Goal: Navigation & Orientation: Find specific page/section

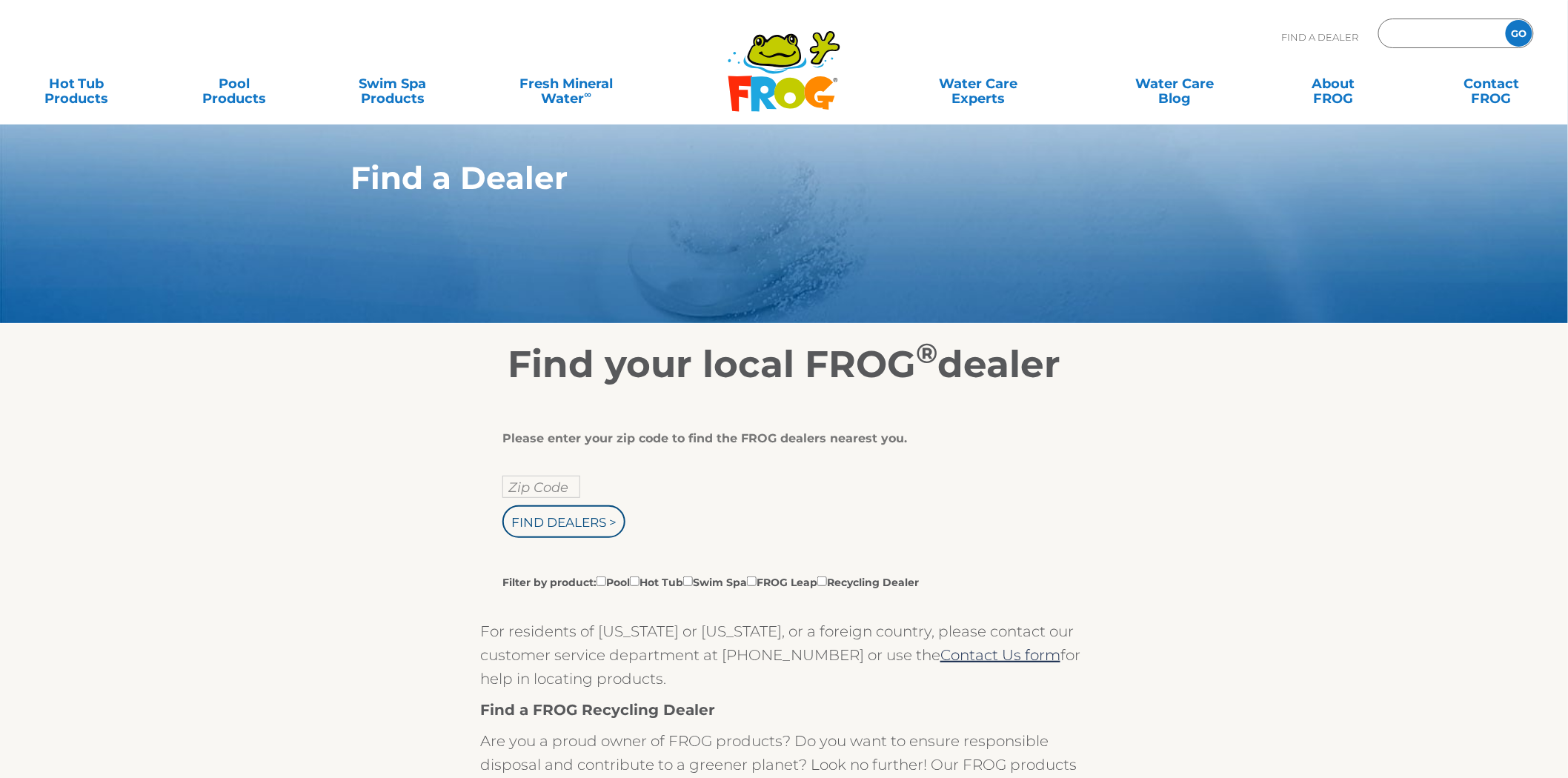
click at [1418, 28] on input "Zip Code Form" at bounding box center [1440, 33] width 100 height 22
type input "53589"
click at [1506, 20] on input "GO" at bounding box center [1519, 33] width 27 height 27
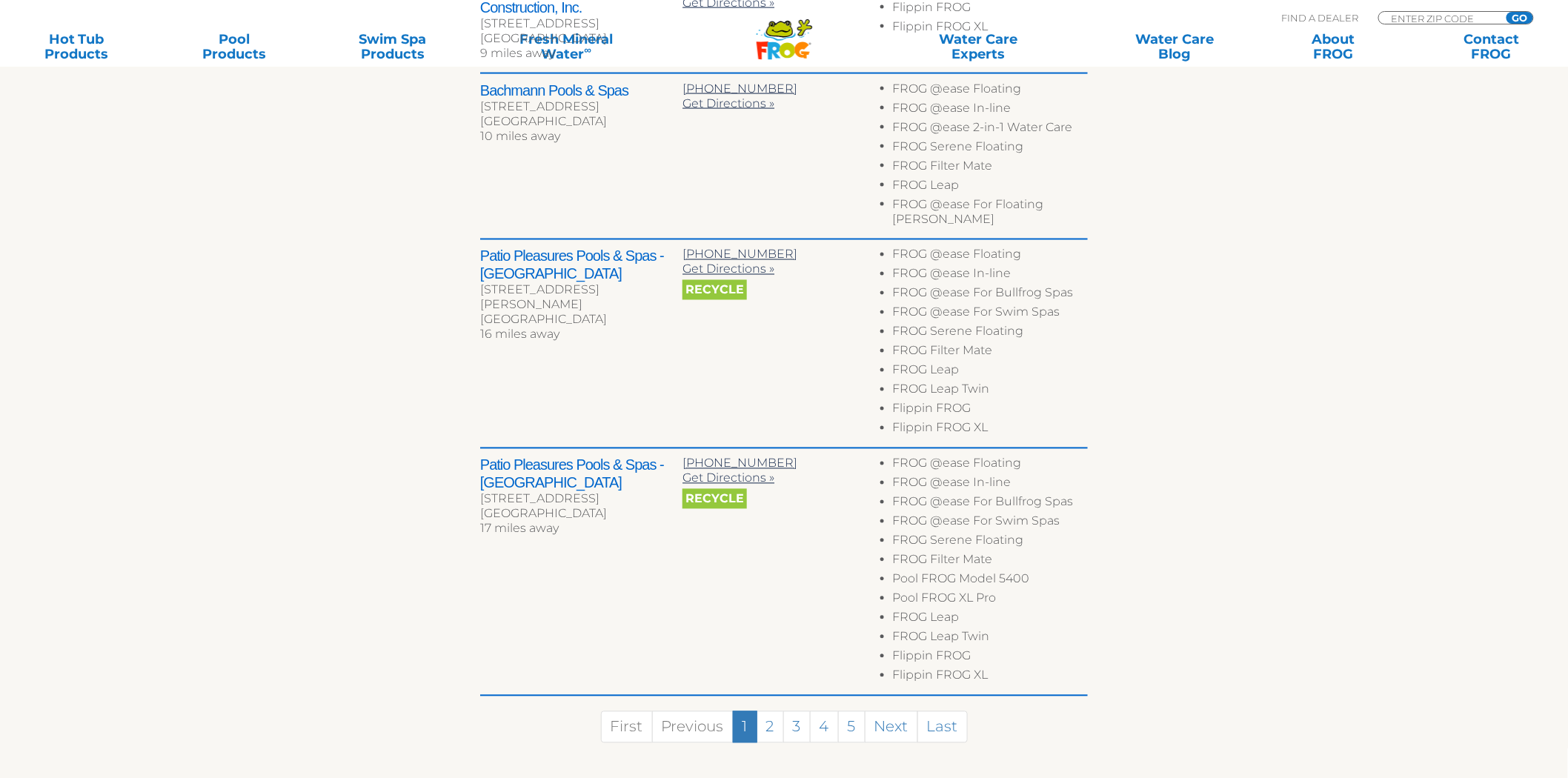
scroll to position [988, 0]
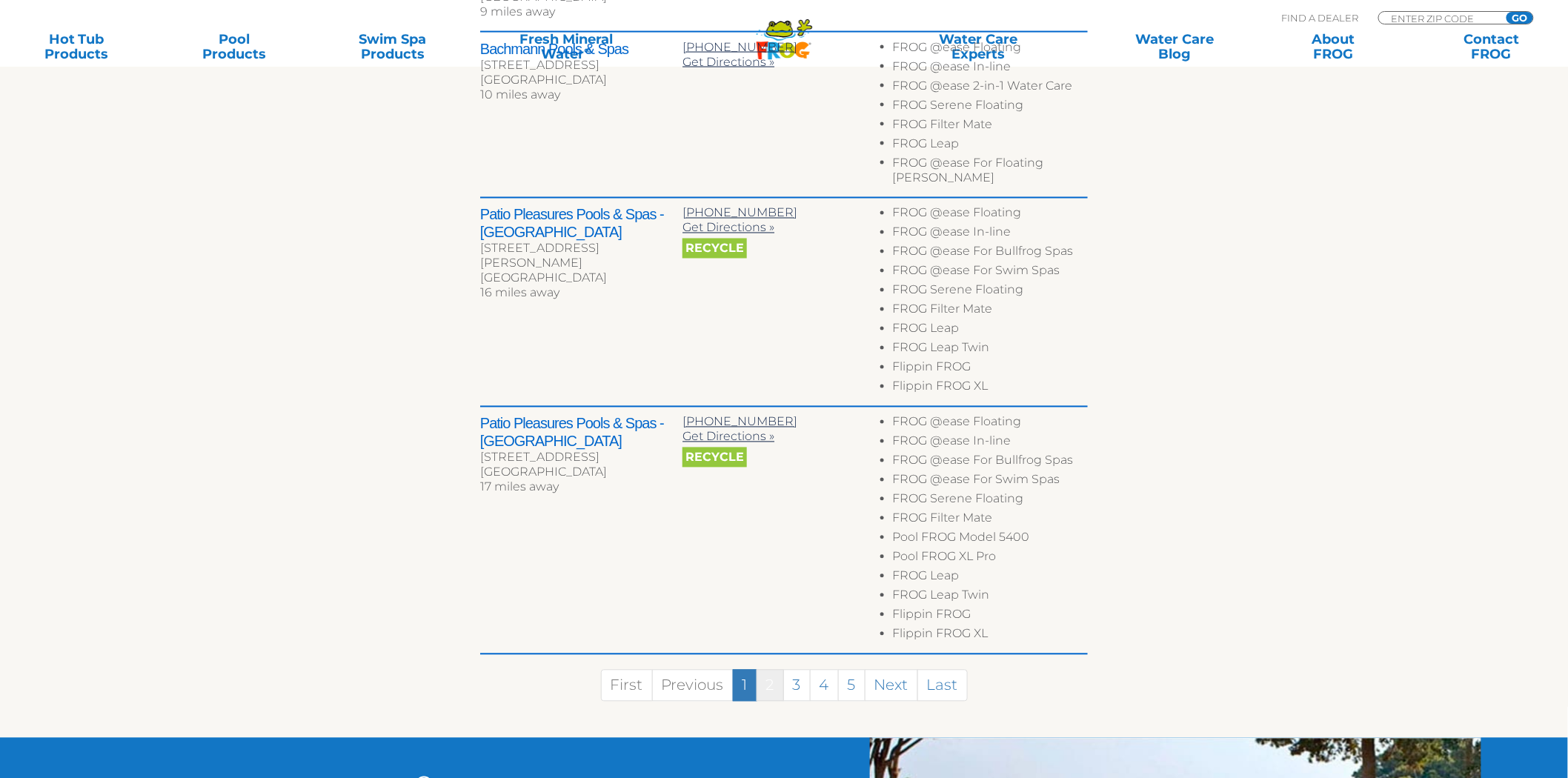
click at [768, 670] on link "2" at bounding box center [770, 685] width 27 height 32
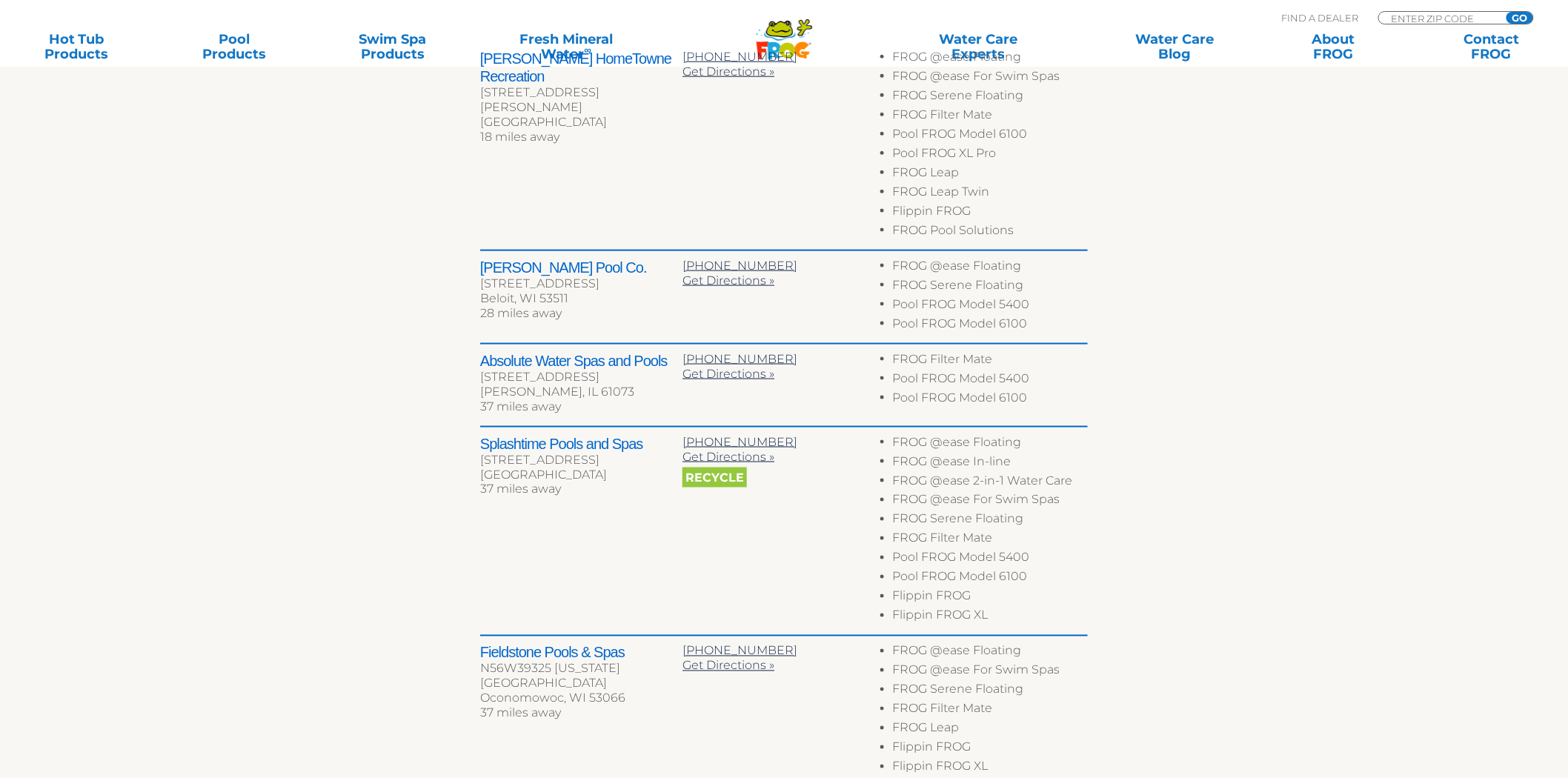
scroll to position [605, 0]
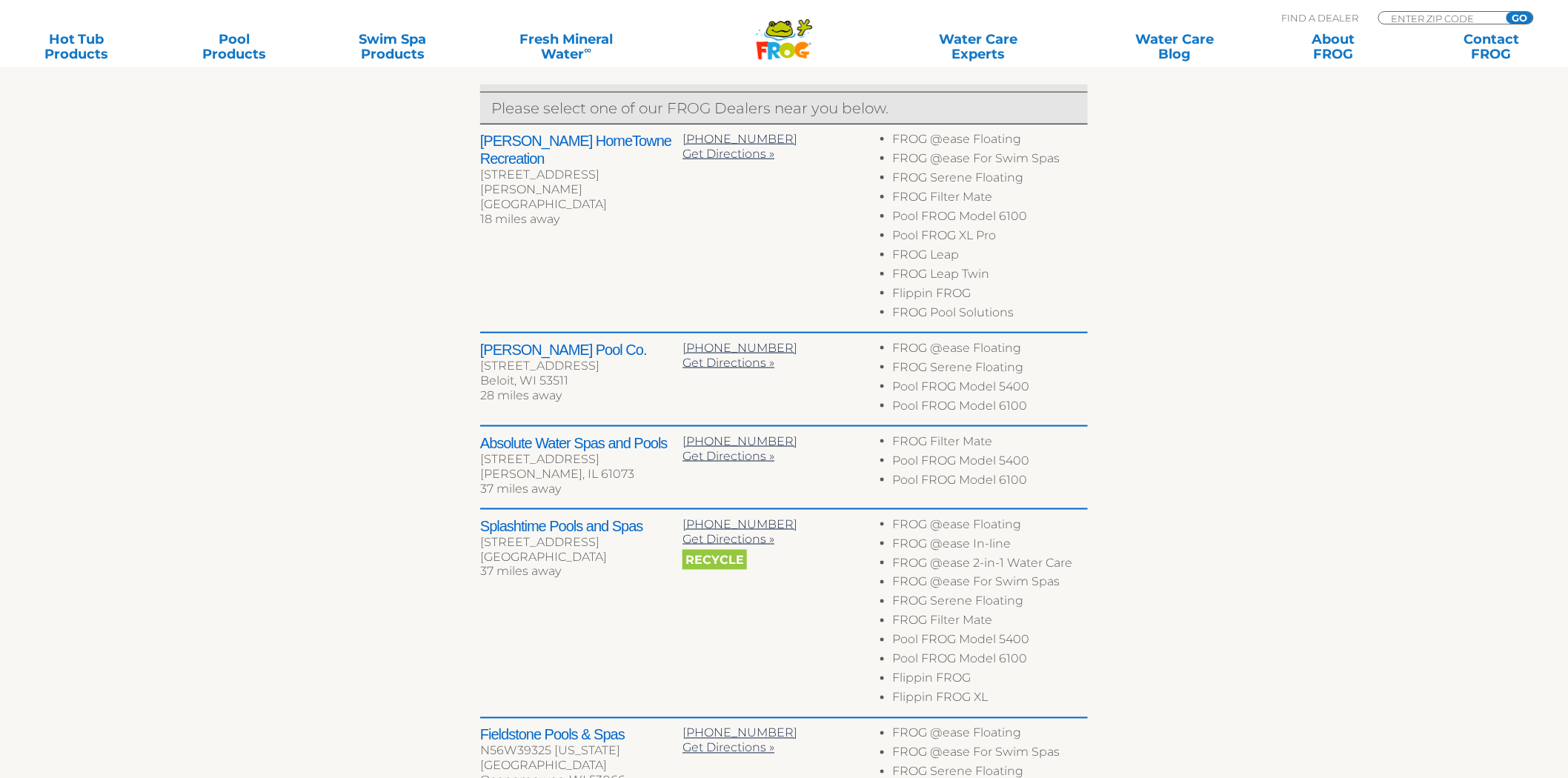
click at [516, 138] on h2 "Nelson's HomeTowne Recreation" at bounding box center [581, 149] width 202 height 35
drag, startPoint x: 516, startPoint y: 138, endPoint x: 619, endPoint y: 136, distance: 103.0
click at [619, 136] on h2 "Nelson's HomeTowne Recreation" at bounding box center [581, 149] width 202 height 35
copy h2 "Nelson's HomeTowne Recreation"
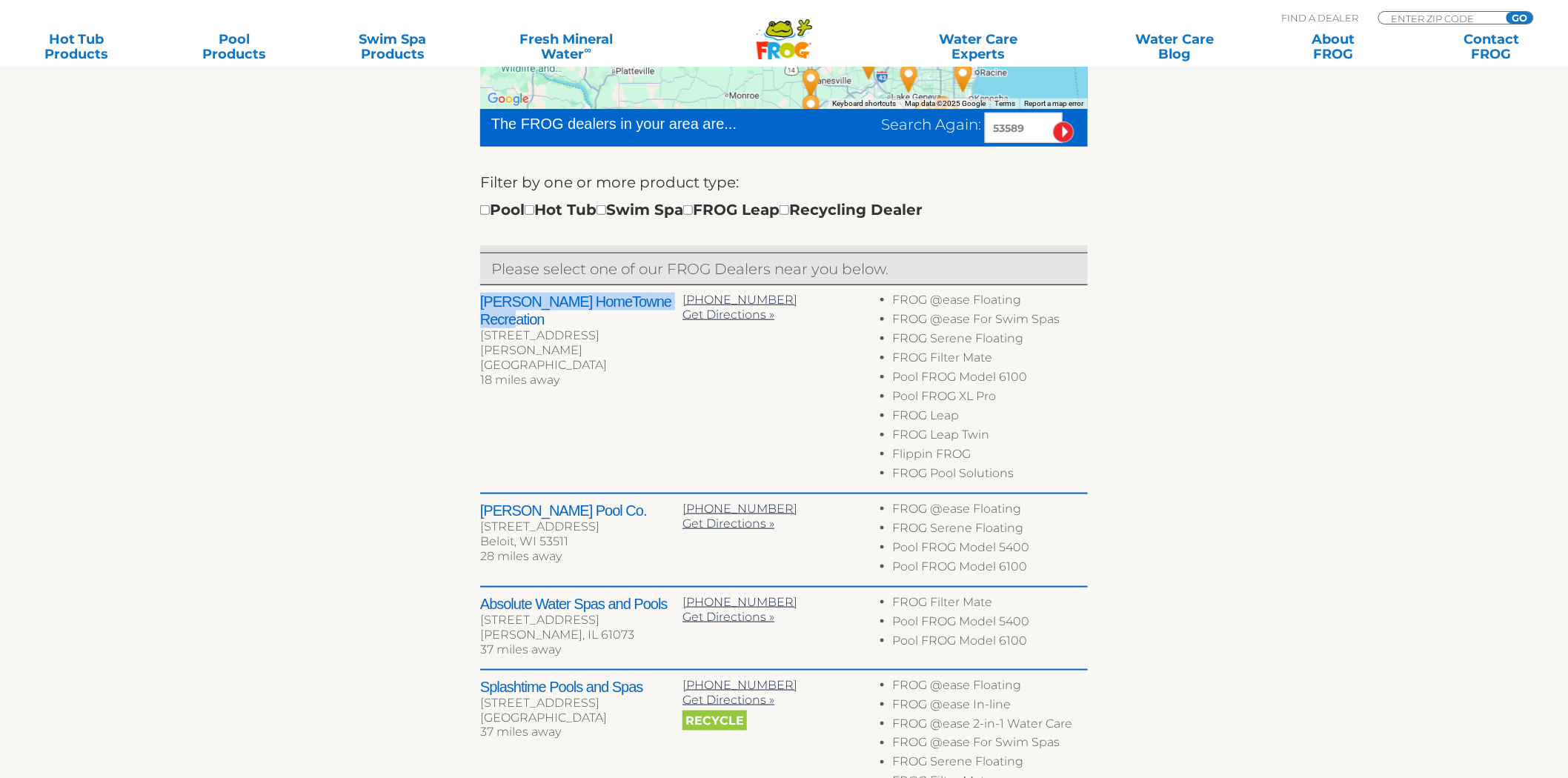
scroll to position [194, 0]
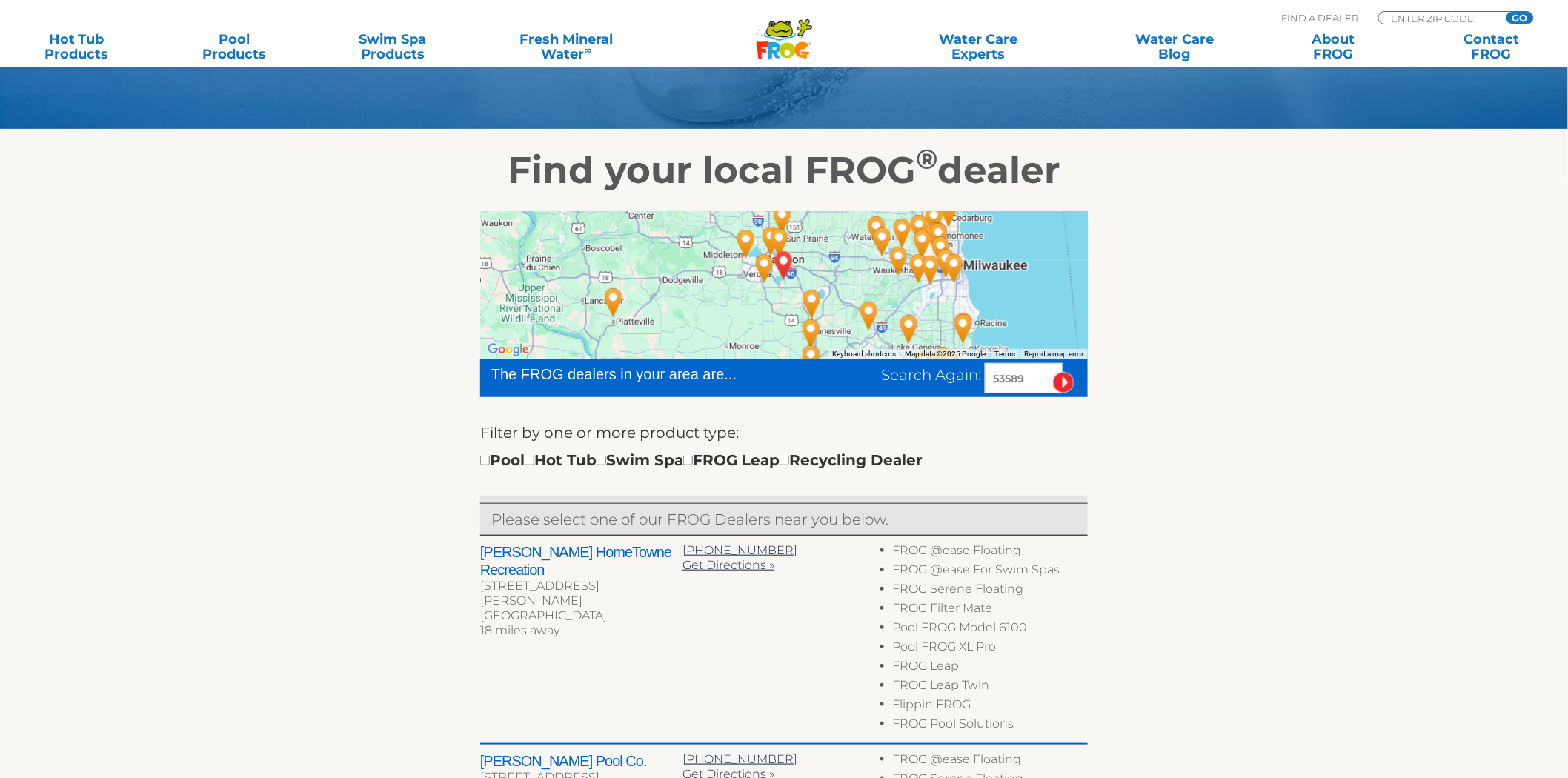
drag, startPoint x: 910, startPoint y: 397, endPoint x: 377, endPoint y: 430, distance: 534.0
click at [378, 430] on div "← Move left → Move right ↑ Move up ↓ Move down + Zoom in - Zoom out Home Jump l…" at bounding box center [784, 778] width 912 height 1171
type input "37643"
click at [1053, 372] on input "image" at bounding box center [1064, 383] width 22 height 22
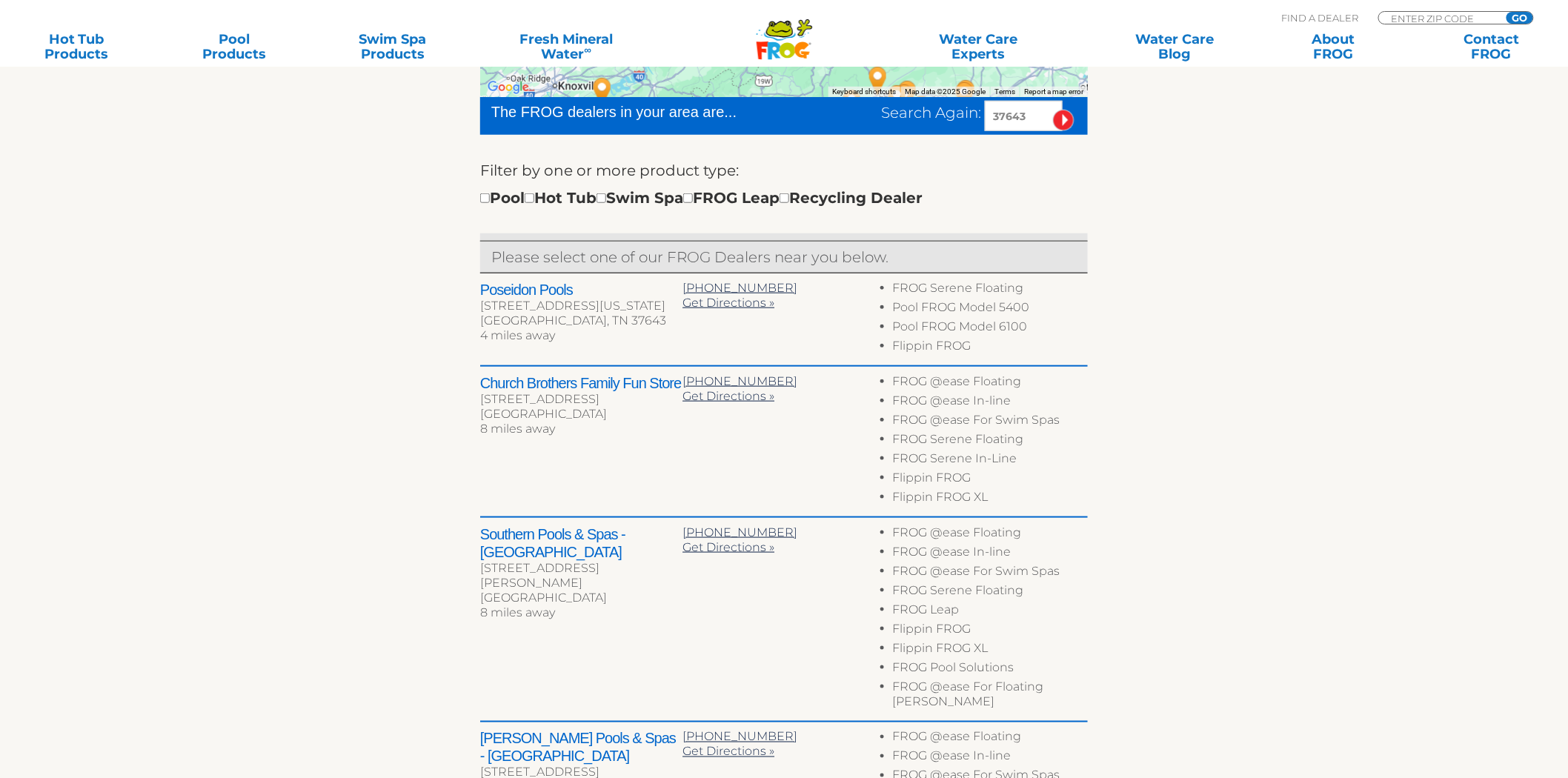
scroll to position [652, 0]
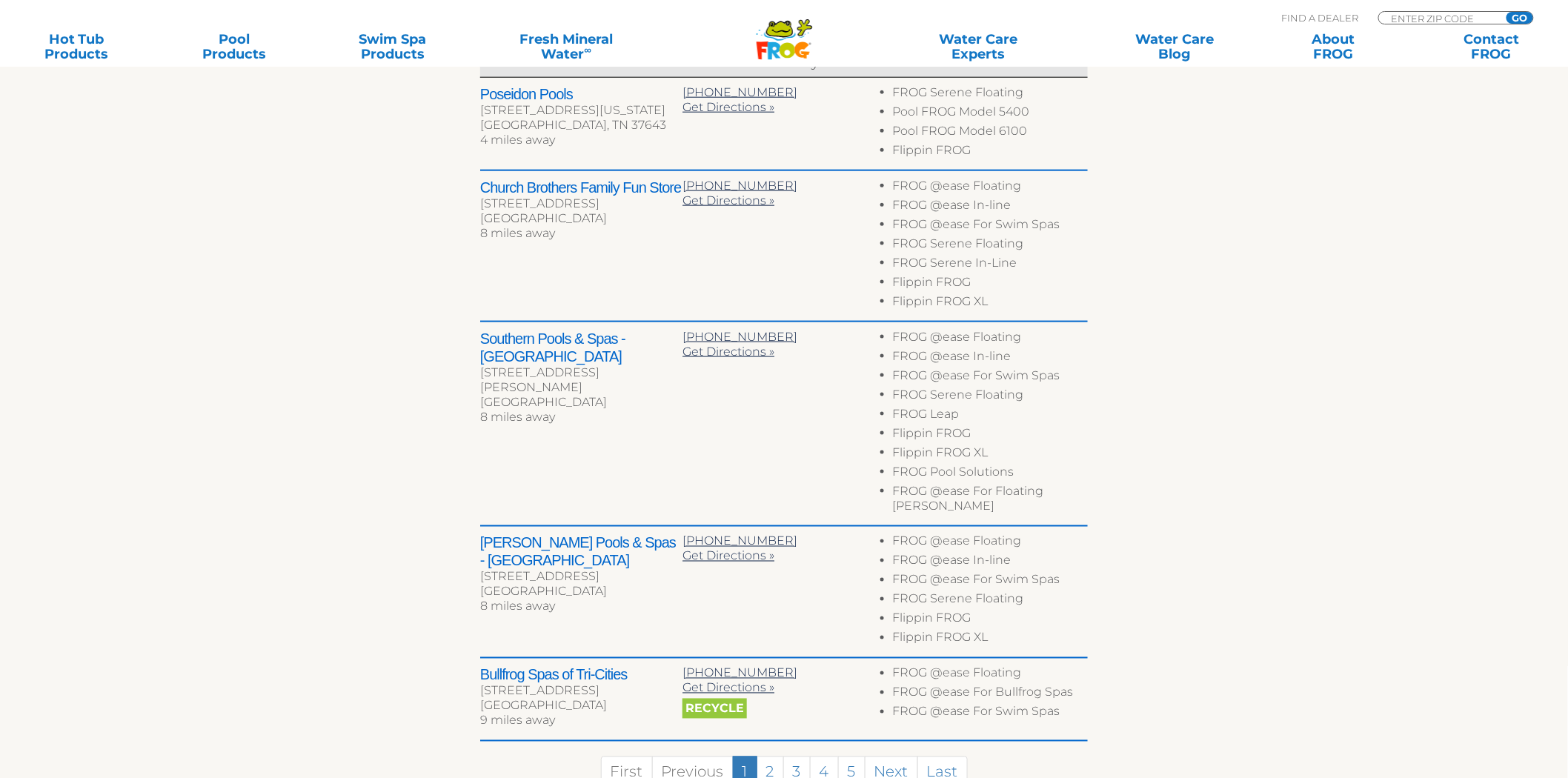
click at [492, 334] on h2 "Southern Pools & Spas - Johnson City" at bounding box center [581, 347] width 202 height 35
drag, startPoint x: 492, startPoint y: 334, endPoint x: 504, endPoint y: 361, distance: 29.5
click at [504, 361] on h2 "Southern Pools & Spas - Johnson City" at bounding box center [581, 347] width 202 height 35
copy div "Southern Pools & Spas - Johnson City"
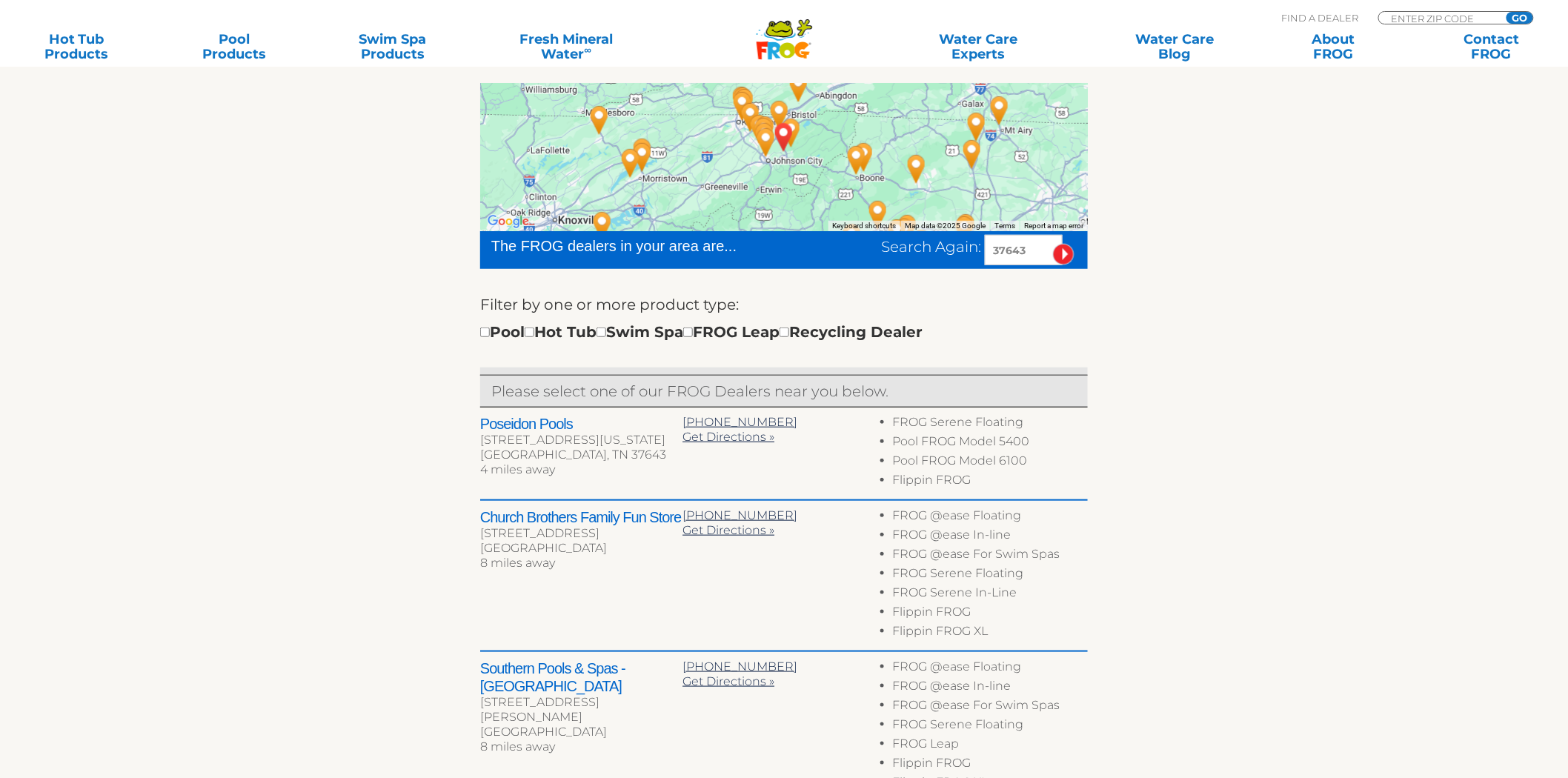
drag, startPoint x: 1035, startPoint y: 253, endPoint x: 702, endPoint y: 253, distance: 333.0
click at [702, 253] on div "The FROG dealers in your area are... Search Again: 37643" at bounding box center [784, 250] width 607 height 38
type input "44149"
click at [1053, 244] on input "image" at bounding box center [1064, 255] width 22 height 22
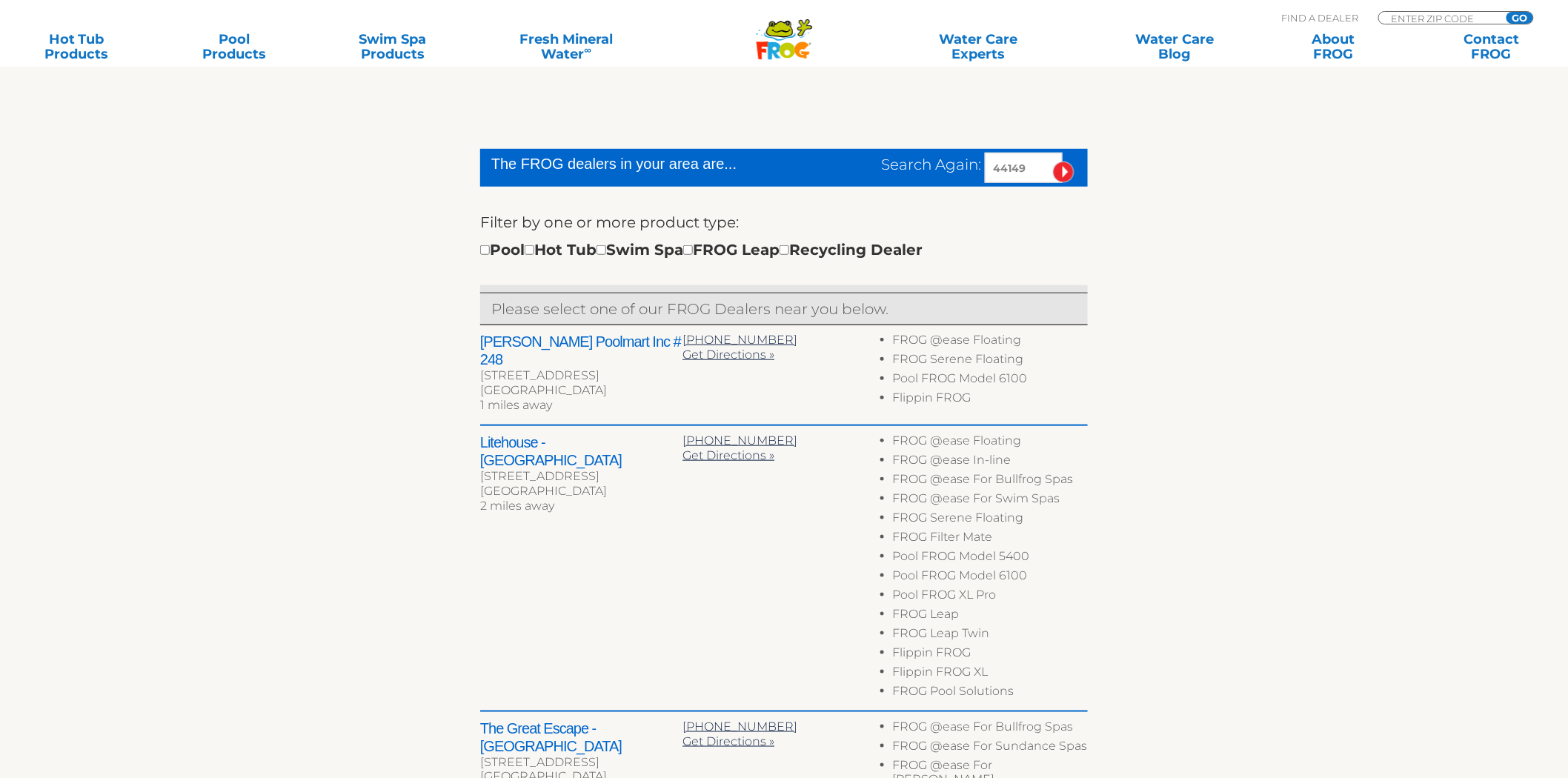
scroll to position [405, 0]
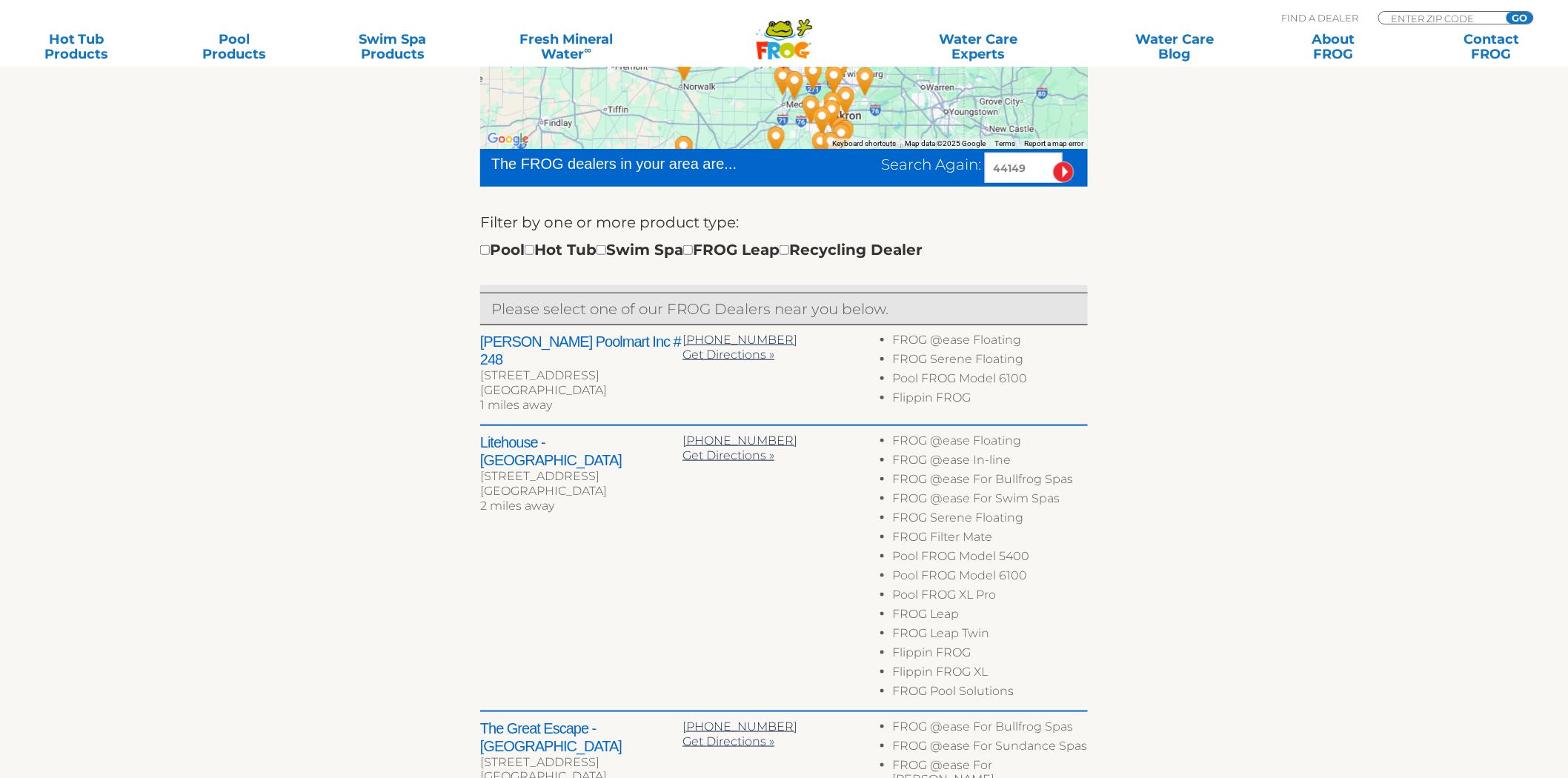
click at [499, 434] on h2 "Litehouse - Strongsville" at bounding box center [581, 451] width 202 height 35
drag, startPoint x: 494, startPoint y: 434, endPoint x: 561, endPoint y: 438, distance: 67.1
click at [561, 438] on h2 "Litehouse - Strongsville" at bounding box center [581, 451] width 202 height 35
click at [506, 434] on h2 "Litehouse - Strongsville" at bounding box center [581, 451] width 202 height 35
drag, startPoint x: 506, startPoint y: 430, endPoint x: 601, endPoint y: 432, distance: 95.0
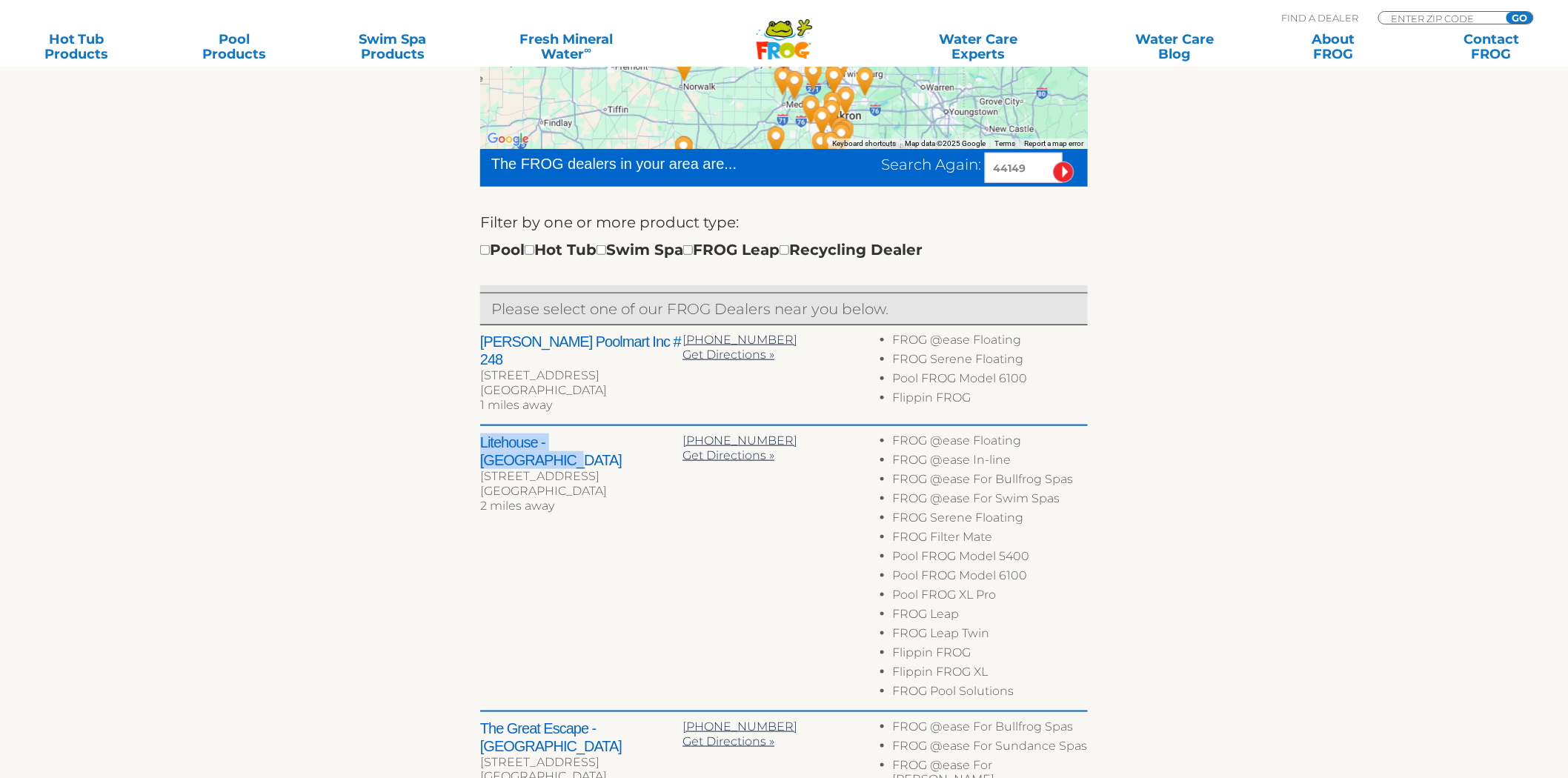
click at [601, 434] on h2 "Litehouse - Strongsville" at bounding box center [581, 451] width 202 height 35
drag, startPoint x: 1041, startPoint y: 166, endPoint x: 651, endPoint y: 208, distance: 392.3
click at [661, 208] on form "The FROG dealers in your area are... Search Again: 44149 Filter by one or more …" at bounding box center [784, 217] width 607 height 136
type input "60178"
click at [1053, 162] on input "image" at bounding box center [1064, 173] width 22 height 22
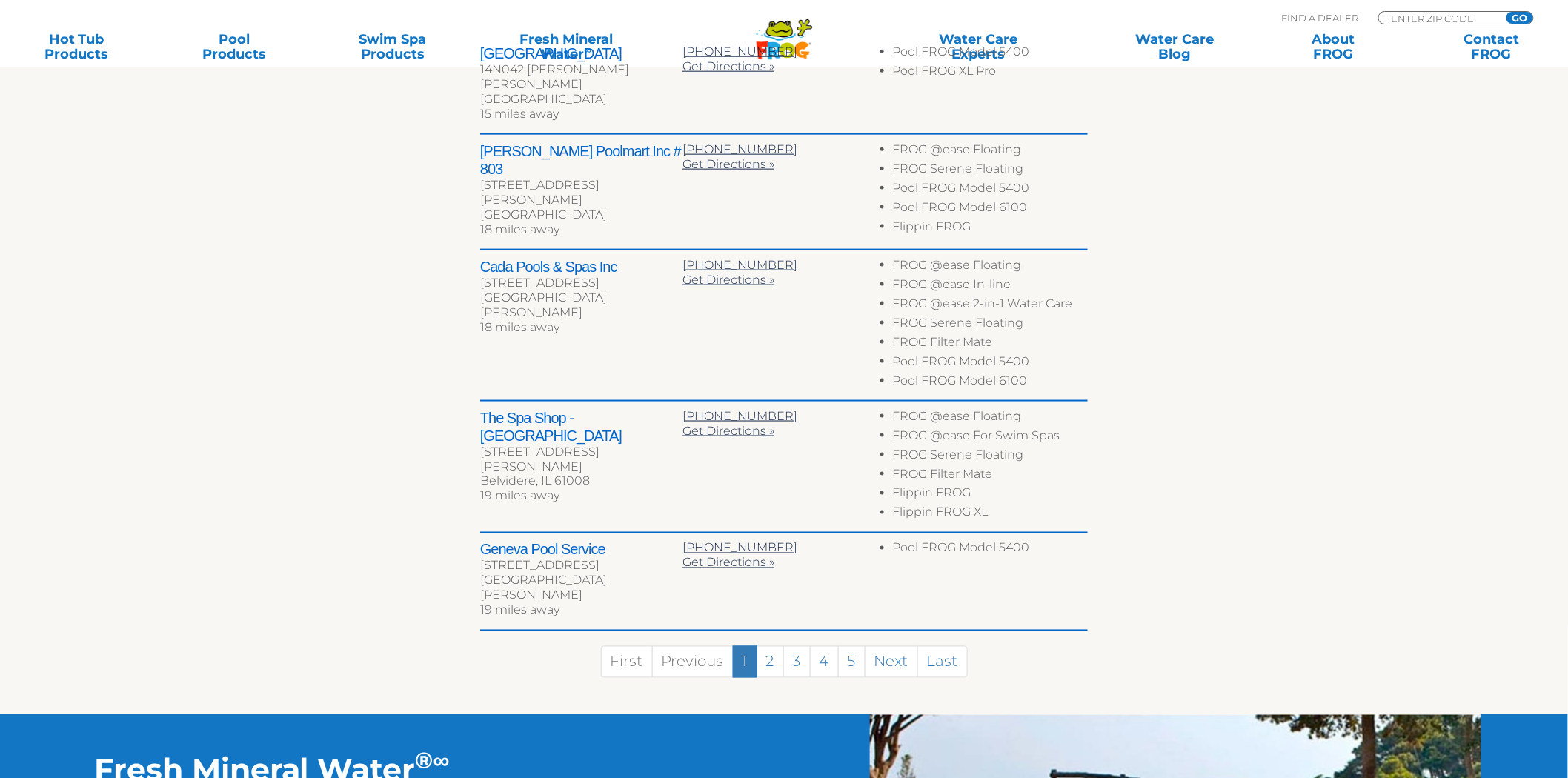
scroll to position [735, 0]
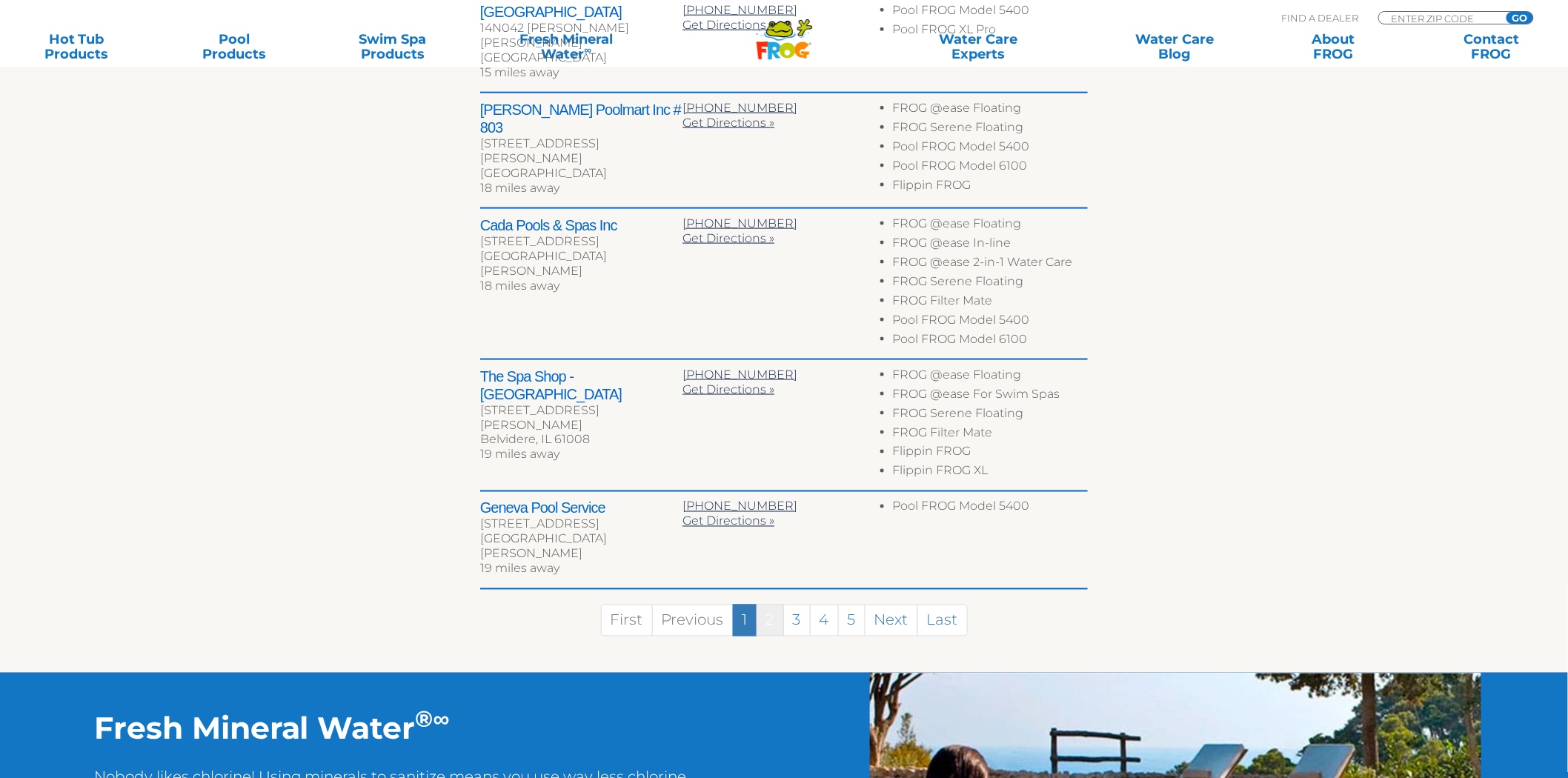
click at [766, 605] on link "2" at bounding box center [770, 620] width 27 height 32
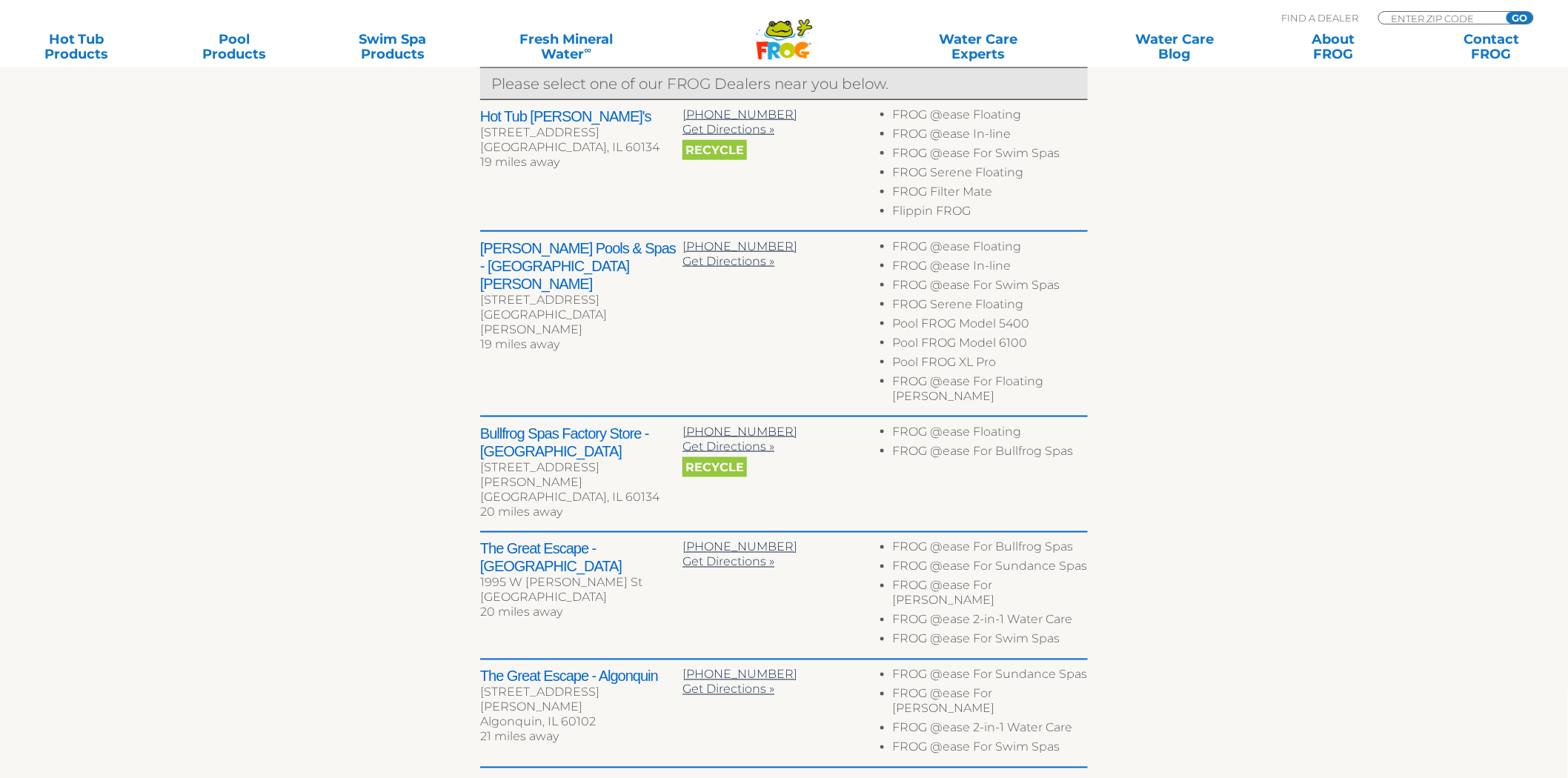
scroll to position [616, 0]
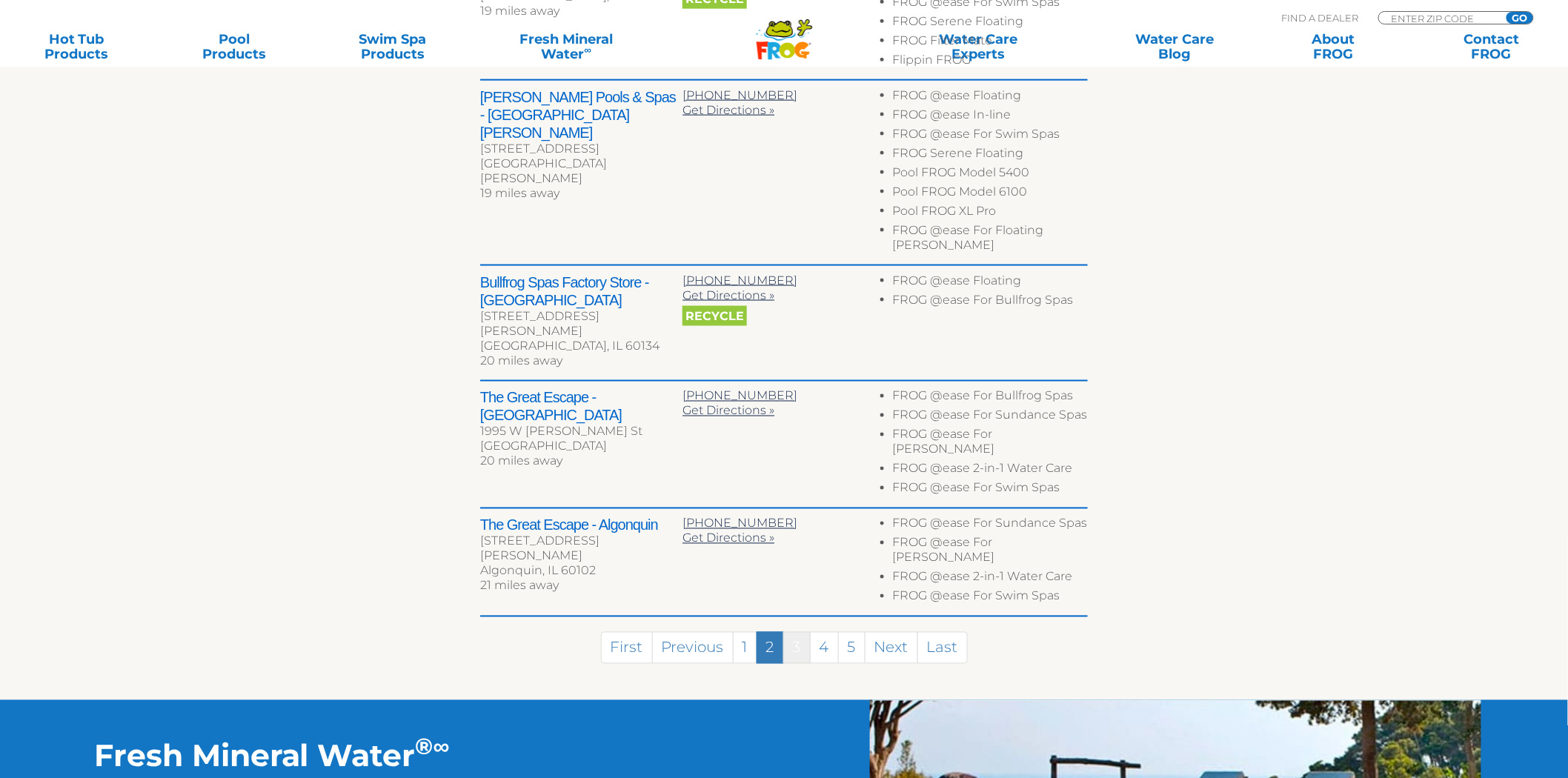
click at [801, 632] on link "3" at bounding box center [797, 647] width 27 height 32
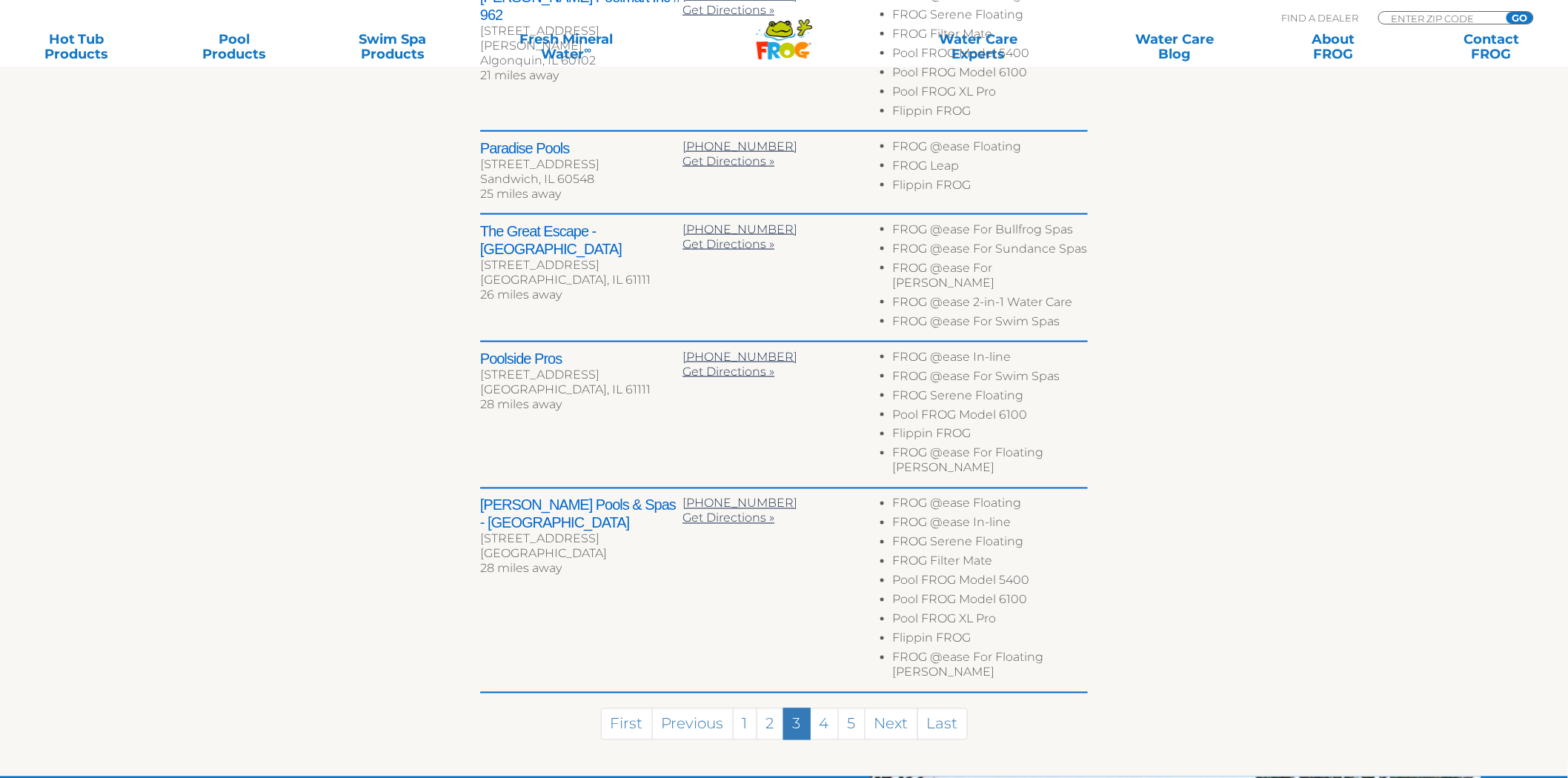
scroll to position [676, 0]
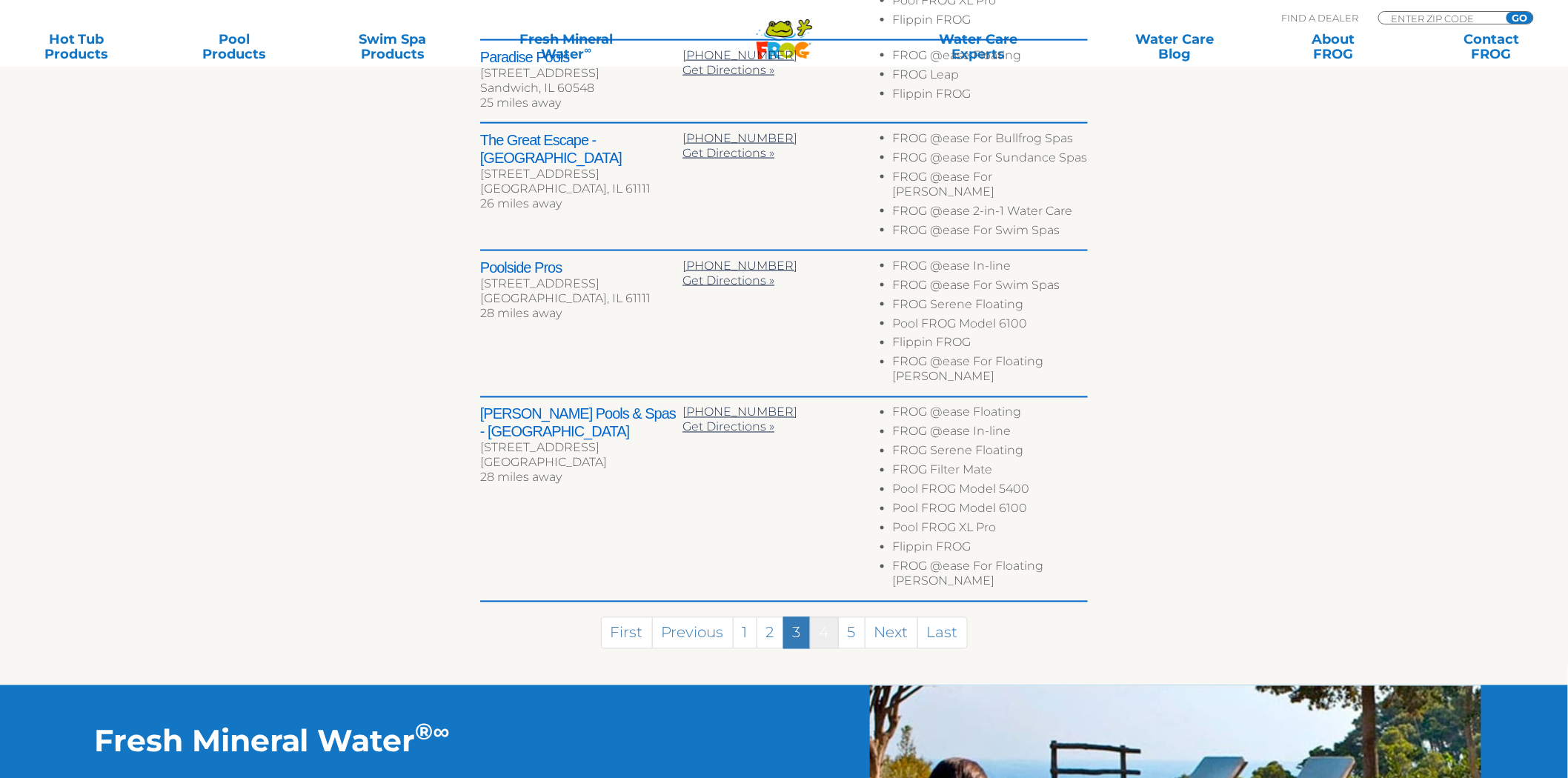
click at [824, 617] on link "4" at bounding box center [824, 633] width 29 height 32
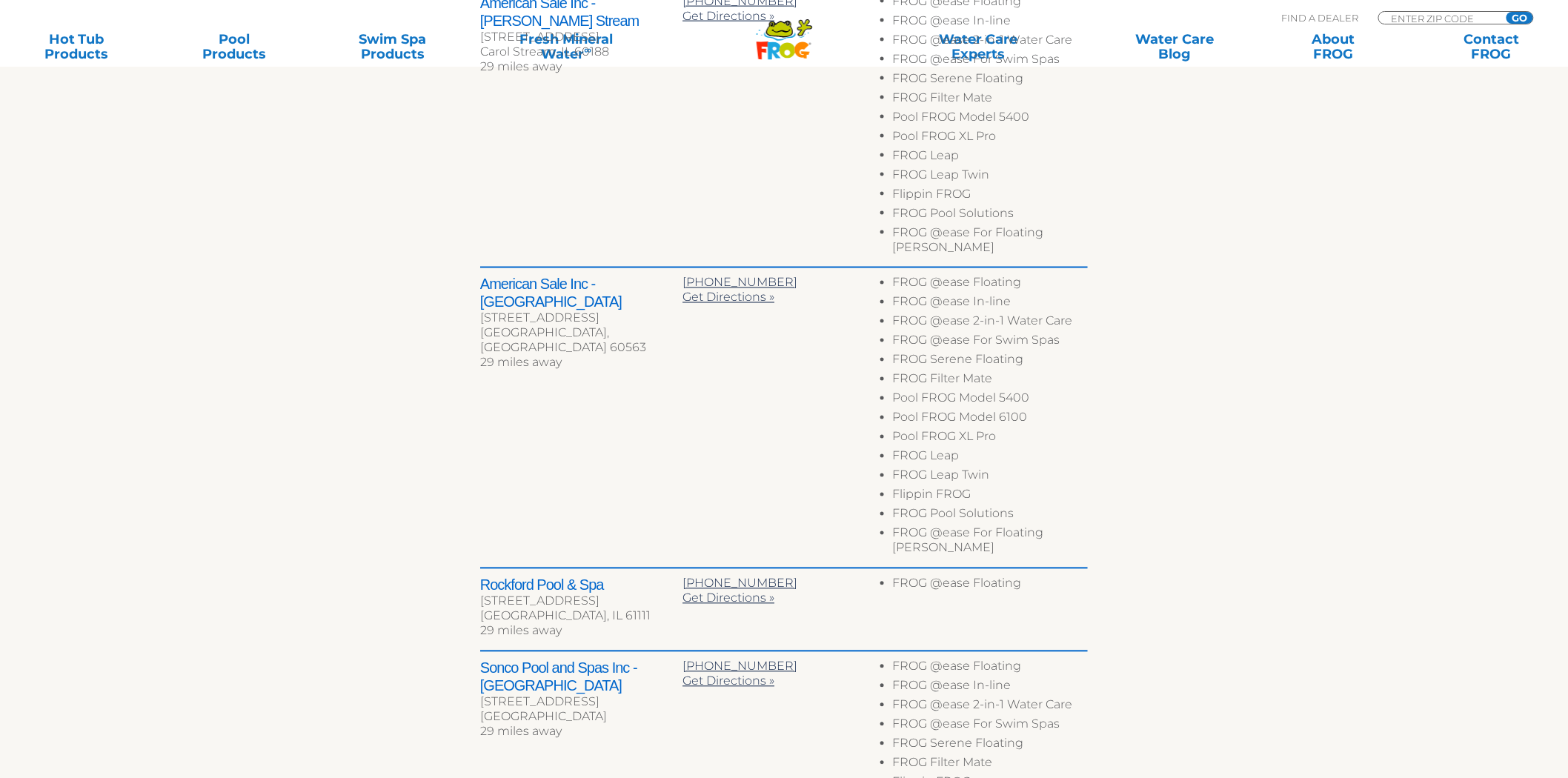
scroll to position [863, 0]
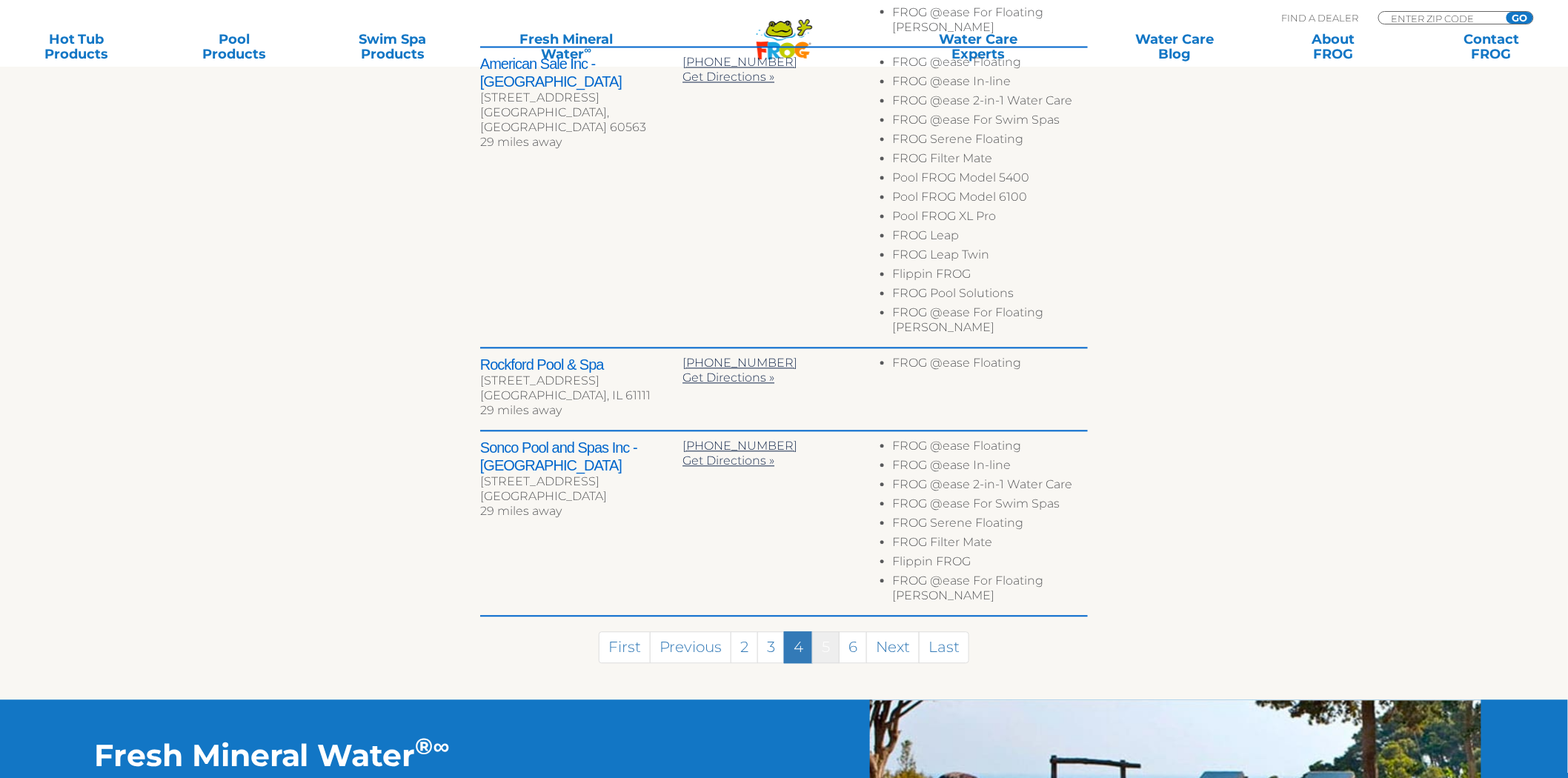
click at [824, 632] on link "5" at bounding box center [826, 647] width 27 height 32
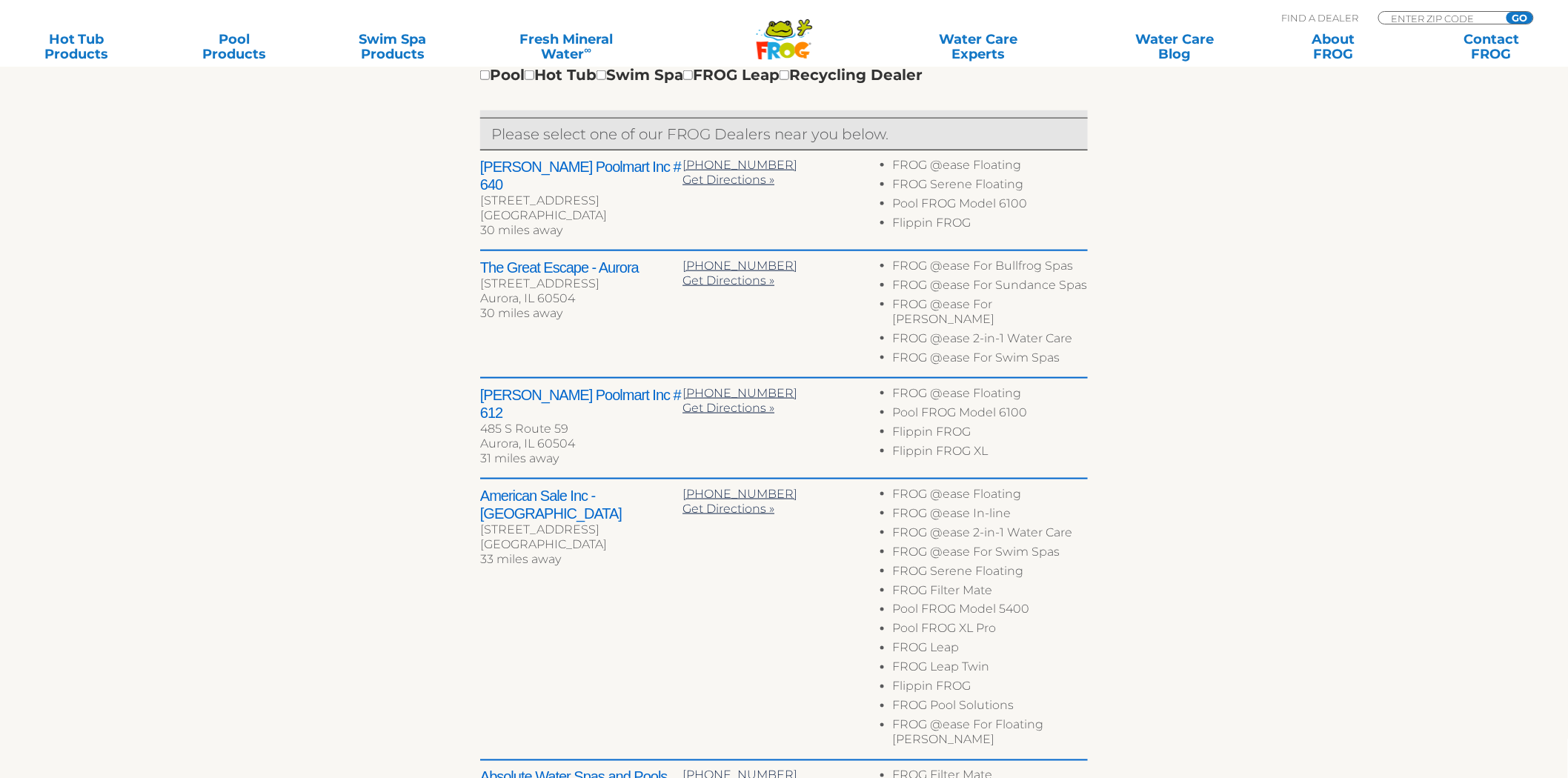
scroll to position [574, 0]
